Goal: Information Seeking & Learning: Learn about a topic

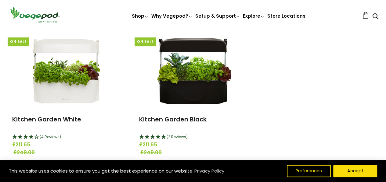
scroll to position [83, 0]
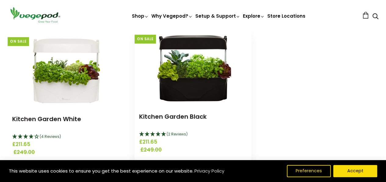
drag, startPoint x: 204, startPoint y: 85, endPoint x: 186, endPoint y: 79, distance: 19.0
click at [186, 79] on img at bounding box center [193, 67] width 76 height 76
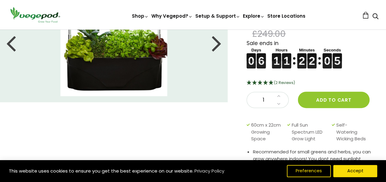
scroll to position [60, 0]
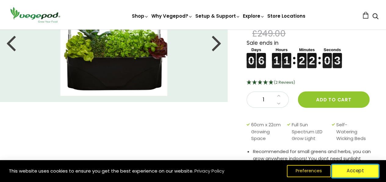
click at [359, 174] on button "Accept" at bounding box center [355, 171] width 47 height 13
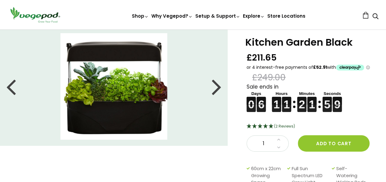
scroll to position [16, 0]
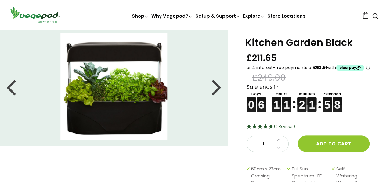
click at [219, 94] on div at bounding box center [217, 86] width 10 height 27
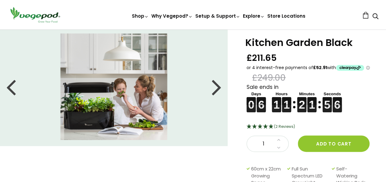
click at [219, 94] on div at bounding box center [217, 86] width 10 height 27
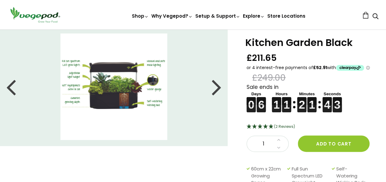
click at [217, 86] on div at bounding box center [217, 86] width 10 height 27
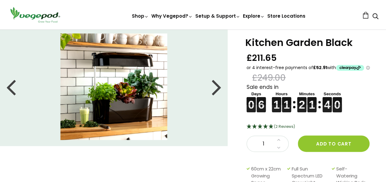
click at [218, 88] on div at bounding box center [217, 86] width 10 height 27
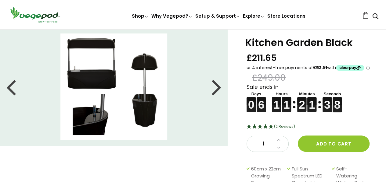
click at [218, 88] on div at bounding box center [217, 86] width 10 height 27
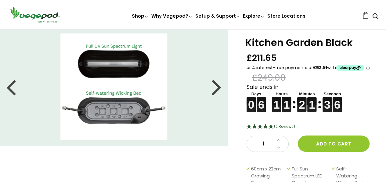
click at [218, 88] on div at bounding box center [217, 86] width 10 height 27
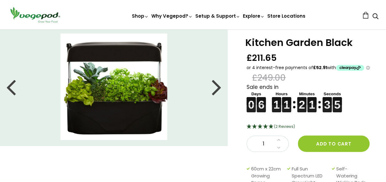
click at [218, 88] on div at bounding box center [217, 86] width 10 height 27
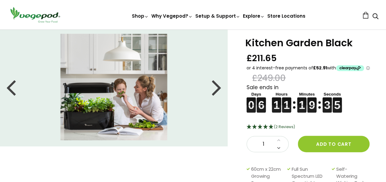
scroll to position [0, 0]
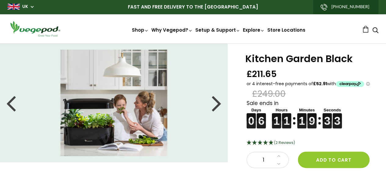
click at [218, 105] on div at bounding box center [217, 102] width 10 height 27
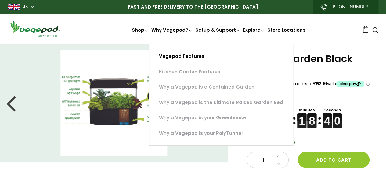
click at [173, 57] on link "Vegepod Features" at bounding box center [221, 57] width 144 height 16
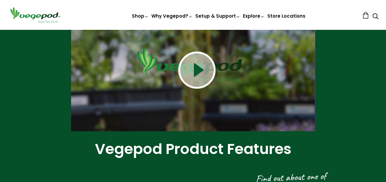
scroll to position [53, 0]
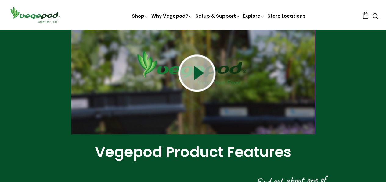
click at [197, 74] on img at bounding box center [196, 73] width 37 height 37
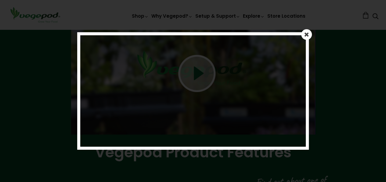
scroll to position [52, 0]
click at [306, 33] on em at bounding box center [306, 34] width 5 height 6
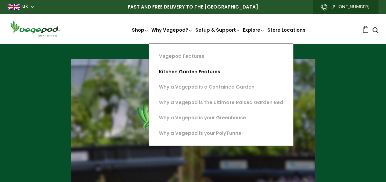
click at [166, 70] on link "Kitchen Garden Features" at bounding box center [221, 72] width 144 height 16
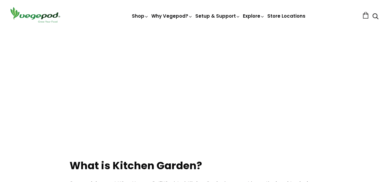
scroll to position [152, 0]
